Goal: Entertainment & Leisure: Consume media (video, audio)

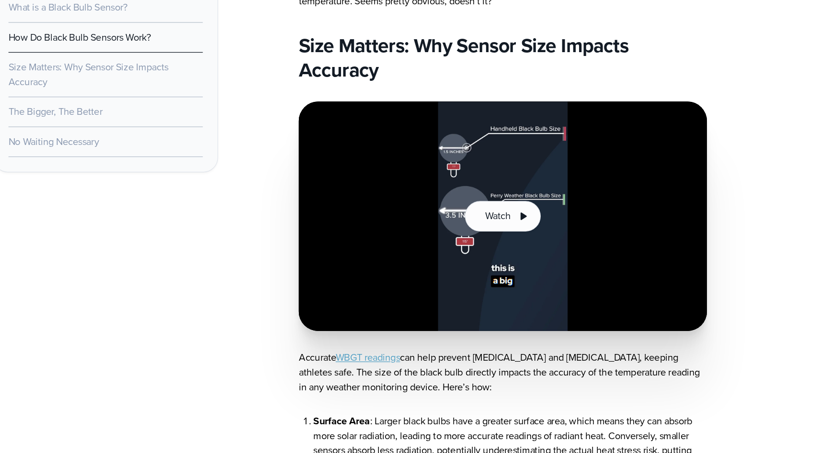
scroll to position [1286, 0]
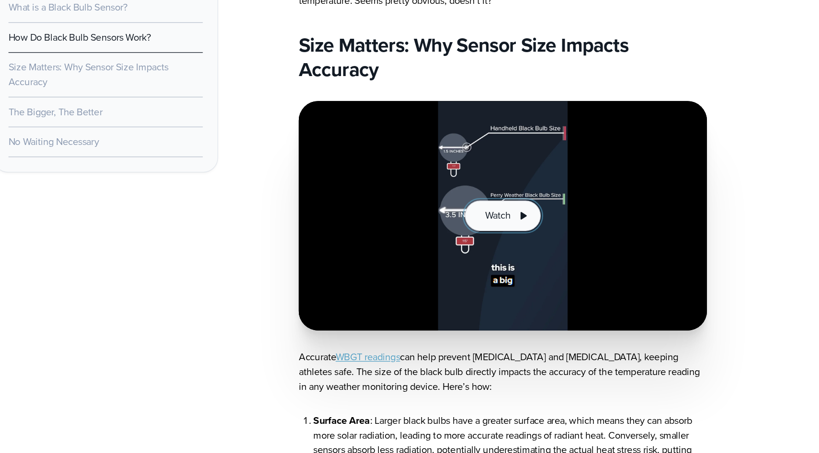
click at [545, 270] on icon at bounding box center [545, 267] width 5 height 6
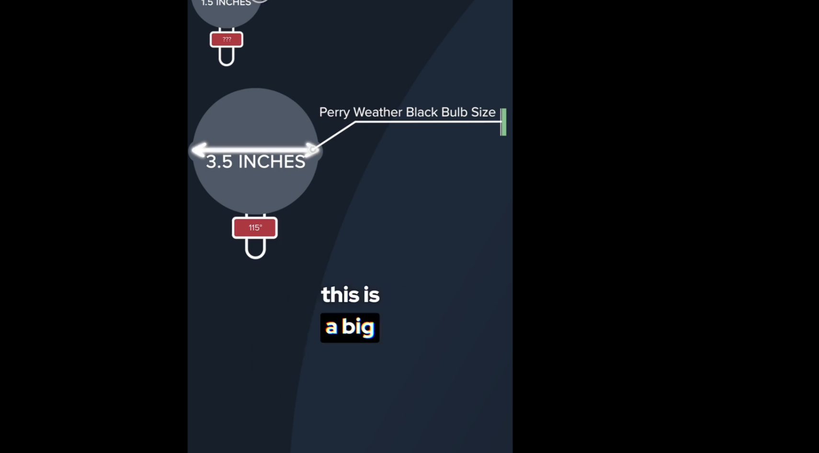
click at [394, 306] on img at bounding box center [409, 226] width 819 height 453
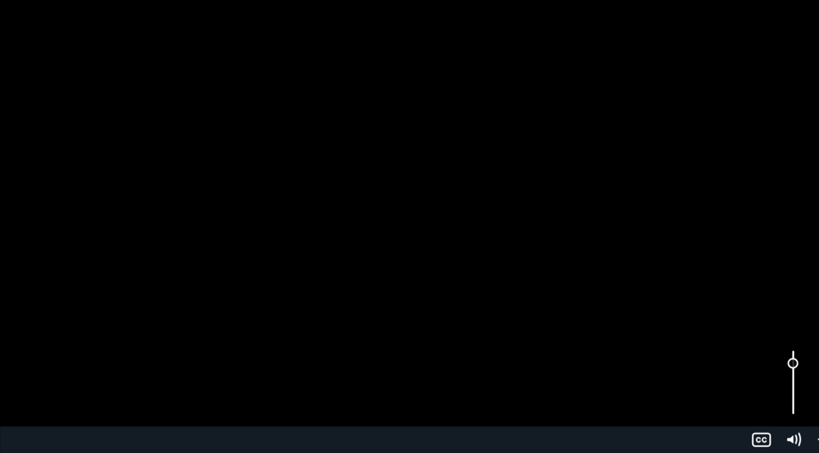
click at [757, 383] on div "Volume" at bounding box center [756, 398] width 25 height 68
click at [757, 393] on div "Volume" at bounding box center [756, 398] width 25 height 68
click at [757, 407] on div "Volume" at bounding box center [756, 398] width 25 height 68
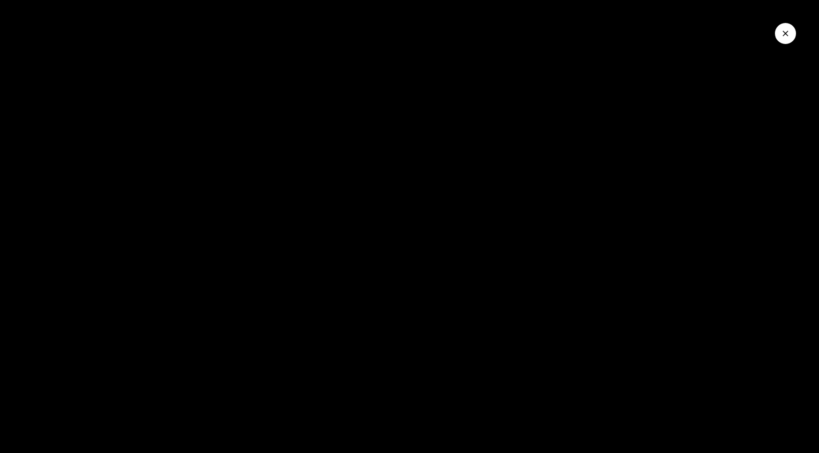
click at [785, 26] on button "Close Video" at bounding box center [785, 33] width 21 height 21
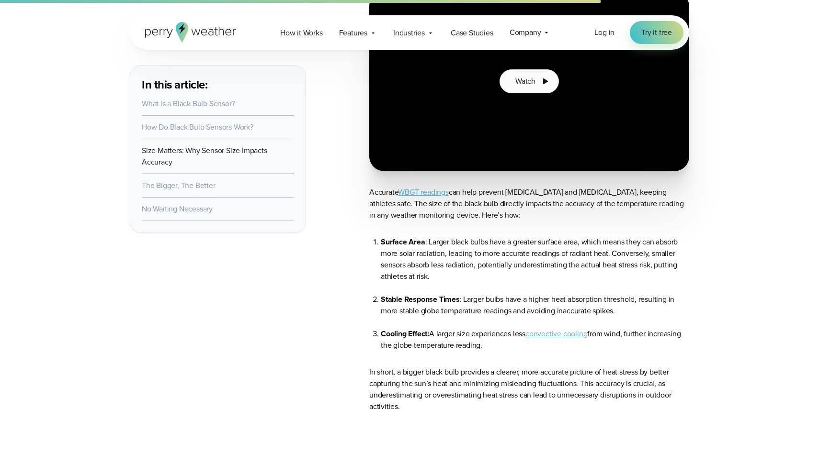
scroll to position [1482, 0]
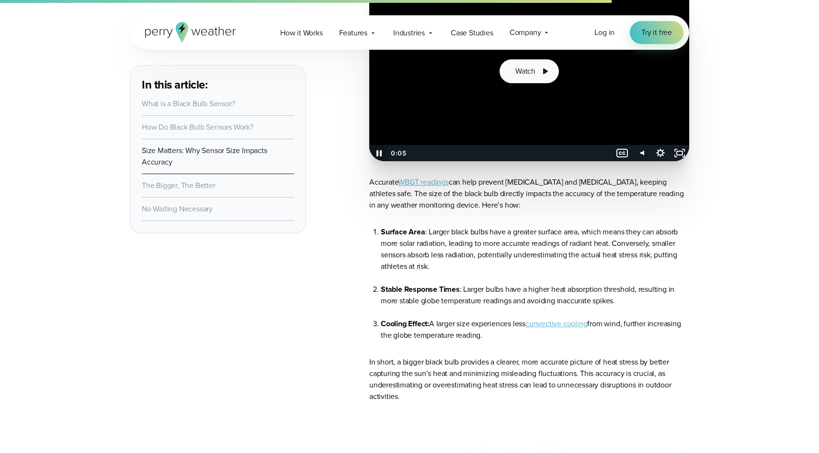
click at [378, 161] on icon "Pause" at bounding box center [378, 153] width 19 height 16
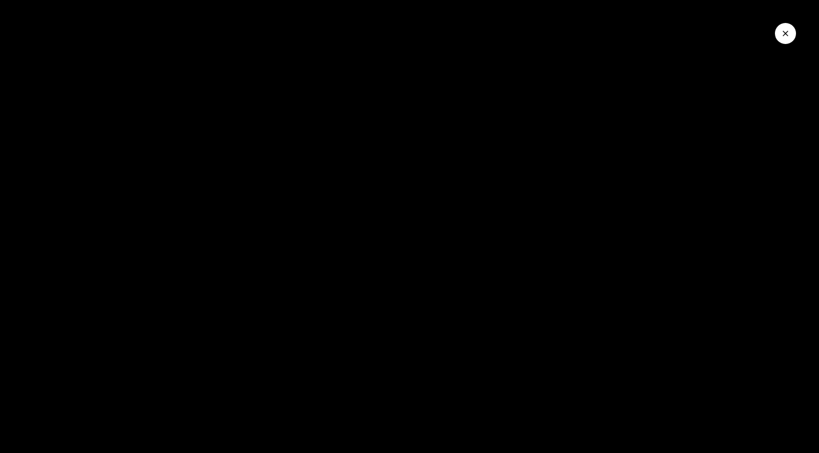
click at [788, 34] on icon "Close Video" at bounding box center [785, 34] width 10 height 10
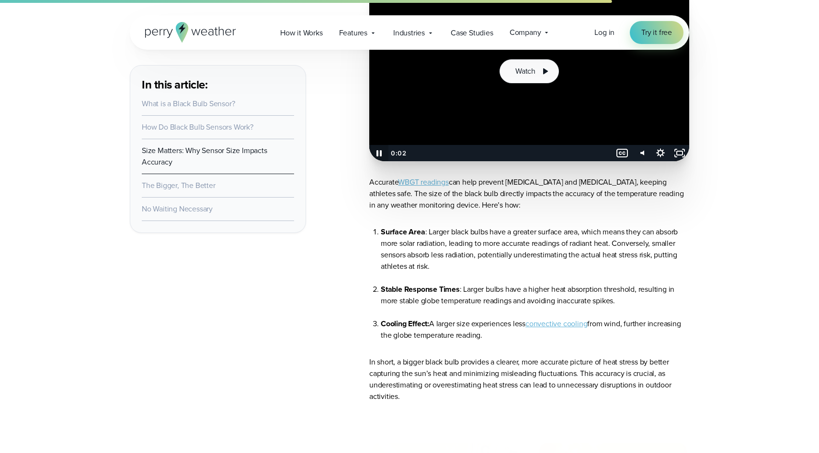
click at [383, 161] on icon "Pause" at bounding box center [378, 153] width 19 height 16
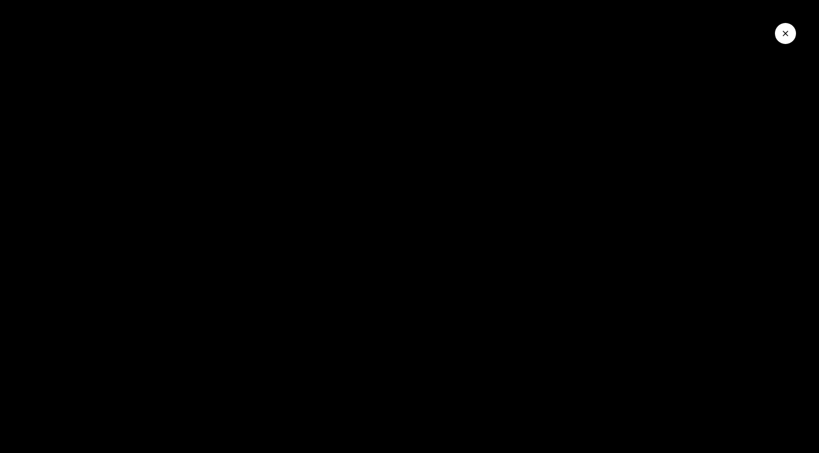
click at [12, 441] on icon "Pause" at bounding box center [12, 442] width 25 height 21
click at [783, 35] on icon "Close Video" at bounding box center [785, 34] width 6 height 6
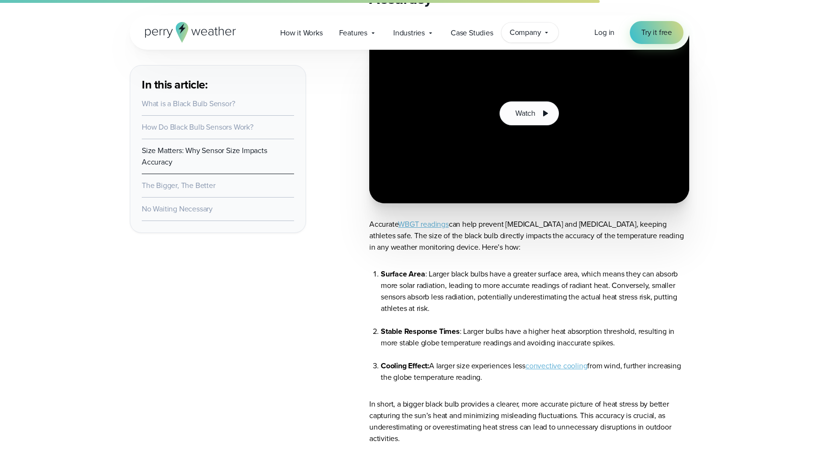
scroll to position [1422, 0]
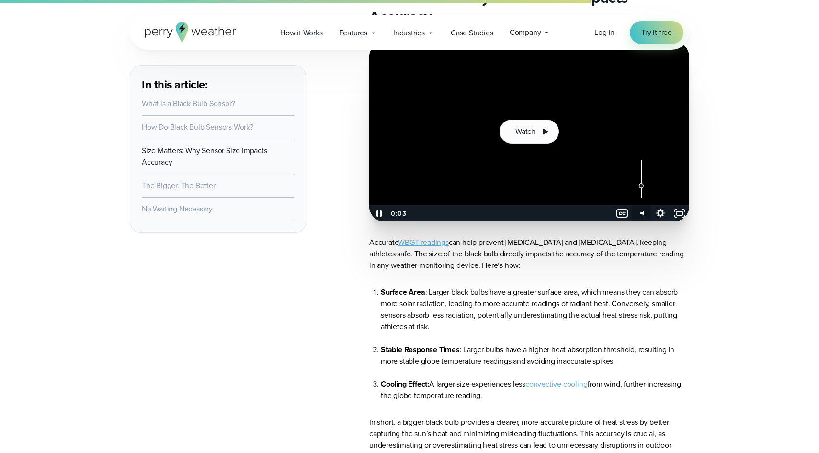
click at [645, 215] on icon "Mute" at bounding box center [645, 213] width 0 height 5
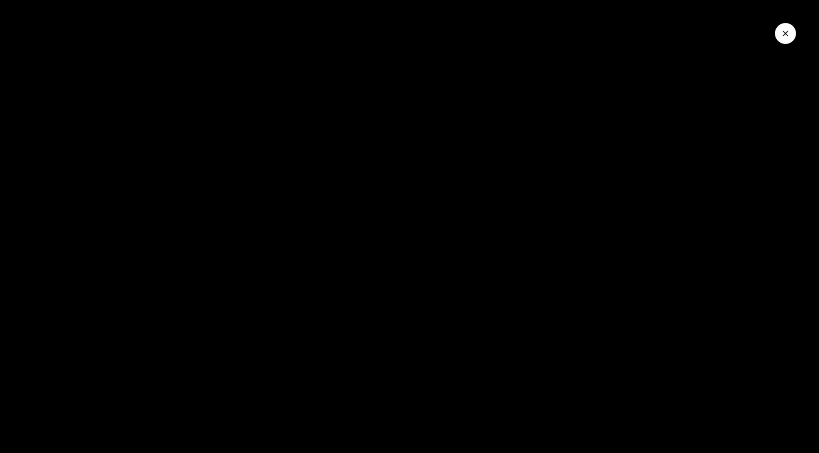
click at [777, 28] on button "Close Video" at bounding box center [785, 33] width 21 height 21
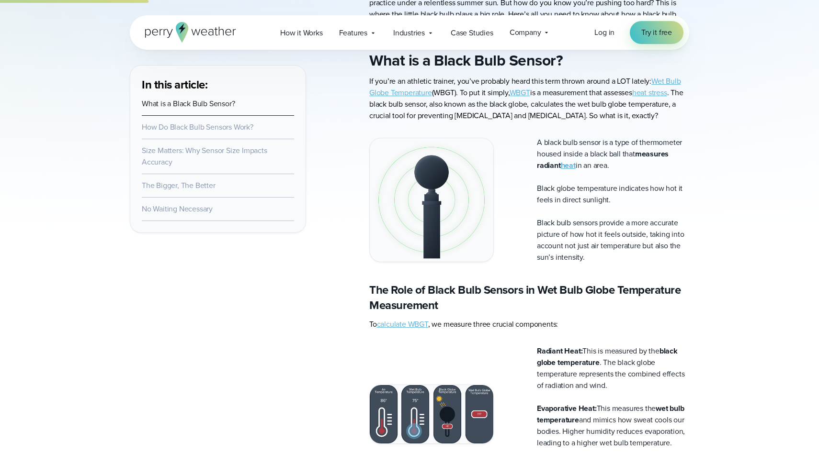
scroll to position [376, 0]
